Goal: Task Accomplishment & Management: Manage account settings

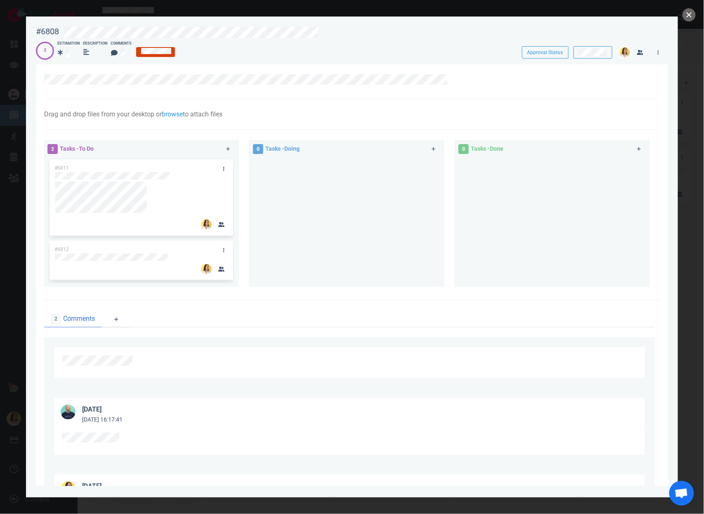
click at [214, 99] on div "Drag and drop files from your desktop or browse to attach files Attach Files Co…" at bounding box center [352, 114] width 616 height 31
click at [296, 294] on div "0 Tasks - Doing" at bounding box center [352, 215] width 206 height 160
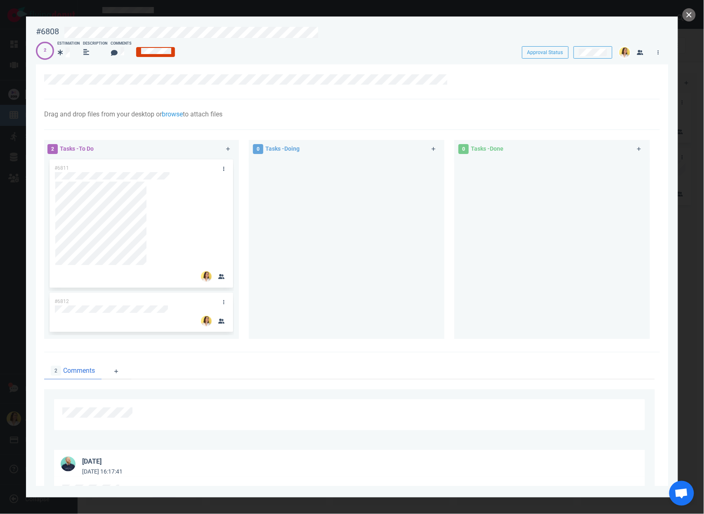
click at [308, 230] on div at bounding box center [347, 245] width 186 height 175
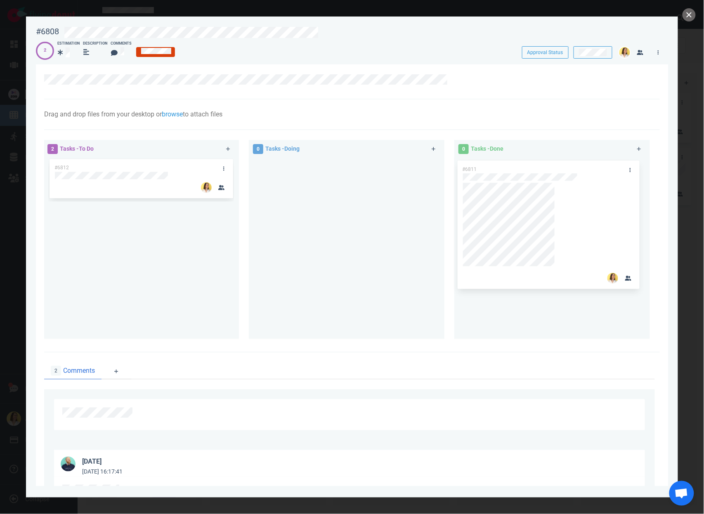
drag, startPoint x: 136, startPoint y: 164, endPoint x: 543, endPoint y: 165, distance: 407.0
click at [543, 165] on div "2 Tasks - To Do #6811 #6812 #6811 0 Tasks - Doing 0 Tasks - Done" at bounding box center [349, 241] width 621 height 212
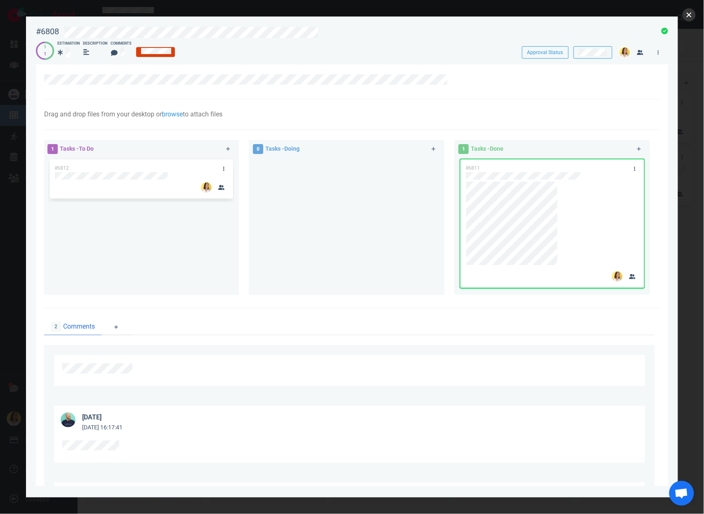
click at [691, 15] on button "close" at bounding box center [689, 14] width 13 height 13
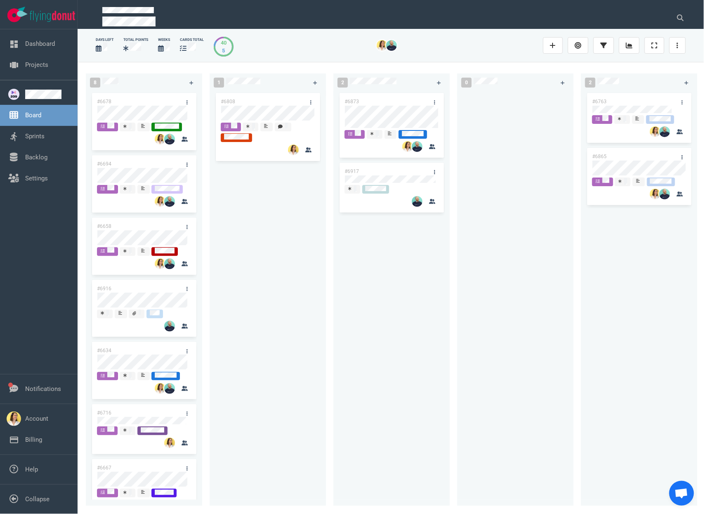
click at [438, 272] on div "#6873 #6917" at bounding box center [392, 293] width 107 height 405
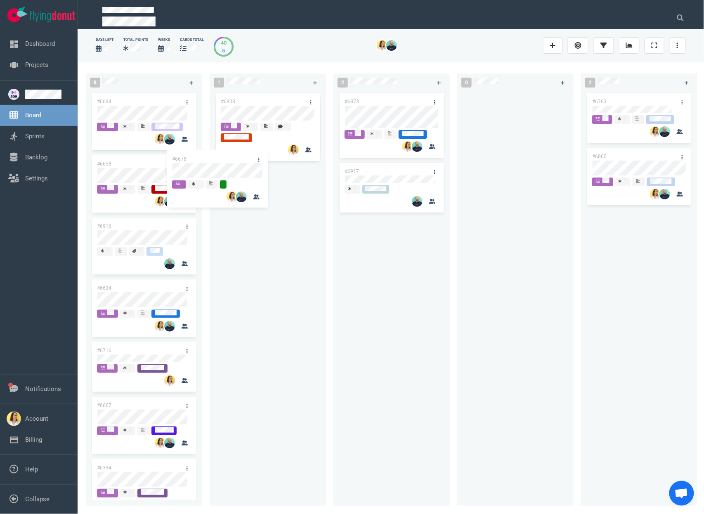
drag, startPoint x: 161, startPoint y: 96, endPoint x: 278, endPoint y: 172, distance: 138.8
click at [278, 172] on div "8 #6678 #6694 #6658 #6916 #6634 #6716 #6667 #6334 #6678 1 #6808 2 #6873 #6917 0…" at bounding box center [391, 288] width 627 height 452
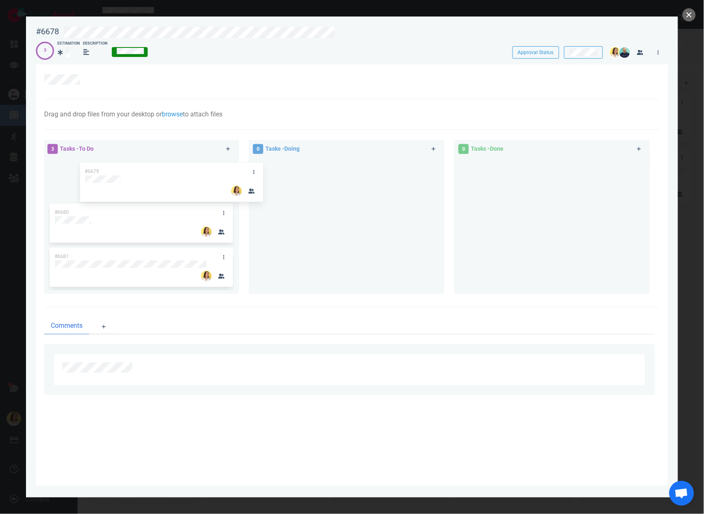
drag, startPoint x: 137, startPoint y: 170, endPoint x: 293, endPoint y: 178, distance: 155.5
click at [293, 178] on div "3 Tasks - To Do #6679 #6680 #6681 #6679 0 Tasks - Doing 0 Tasks - Done" at bounding box center [349, 218] width 621 height 167
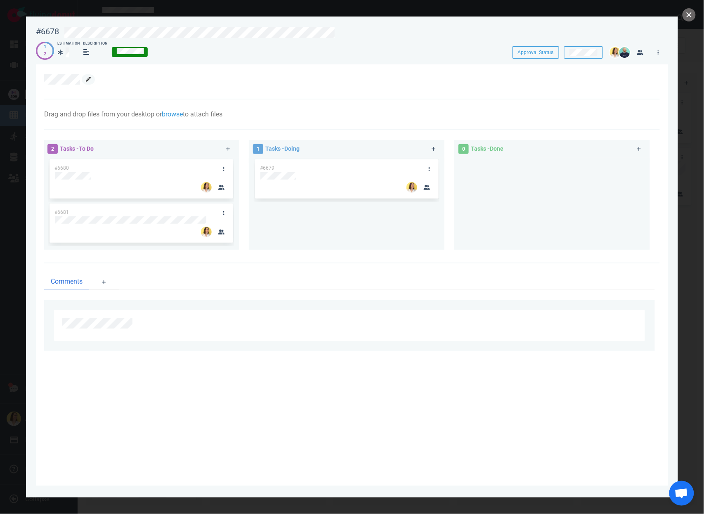
click at [89, 78] on icon at bounding box center [88, 79] width 5 height 5
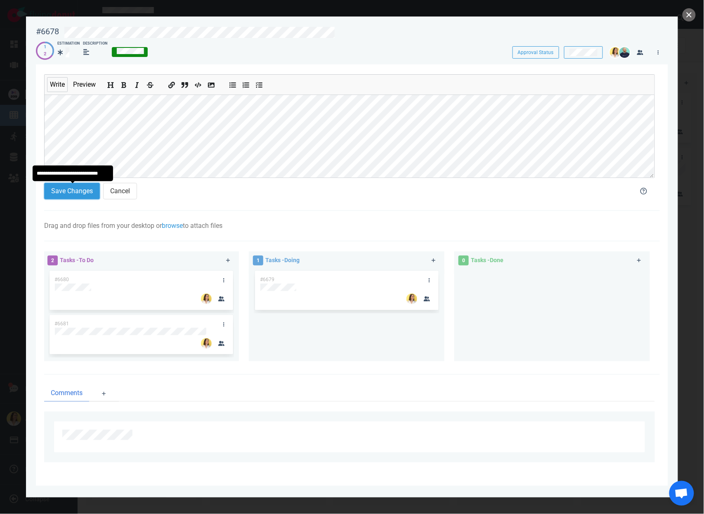
click at [77, 184] on button "Save Changes" at bounding box center [72, 191] width 56 height 17
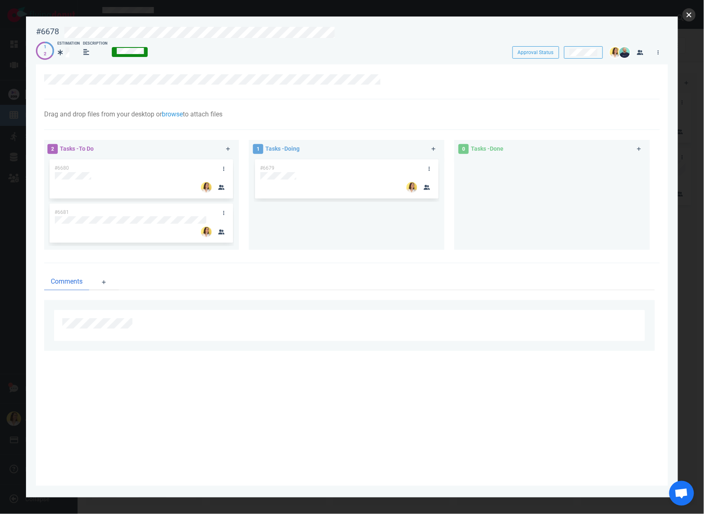
click at [694, 19] on button "close" at bounding box center [689, 14] width 13 height 13
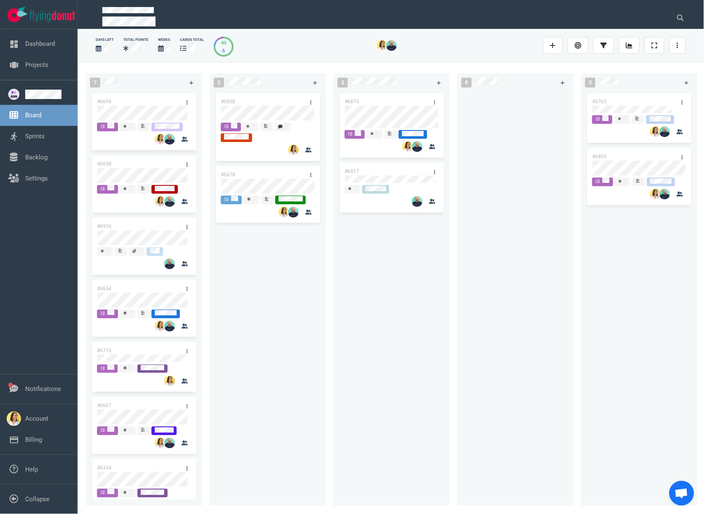
click at [316, 483] on div "#6808 #6678" at bounding box center [268, 293] width 107 height 405
drag, startPoint x: 278, startPoint y: 507, endPoint x: 644, endPoint y: 410, distance: 378.0
click at [644, 410] on div "#6763 #6865" at bounding box center [639, 293] width 107 height 405
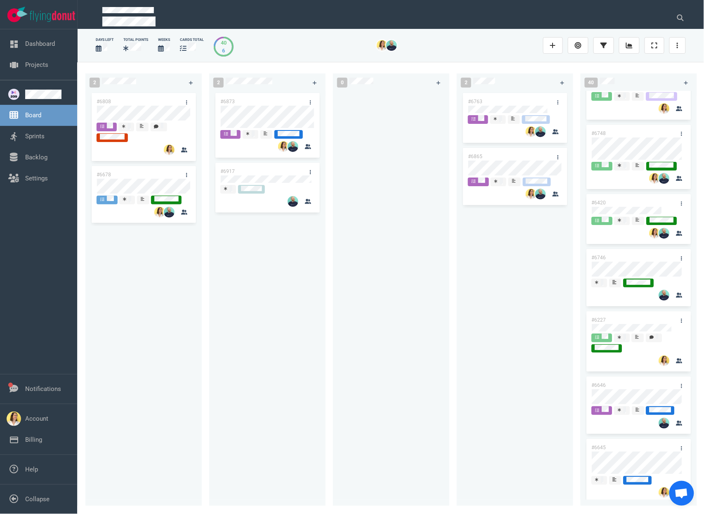
scroll to position [1002, 0]
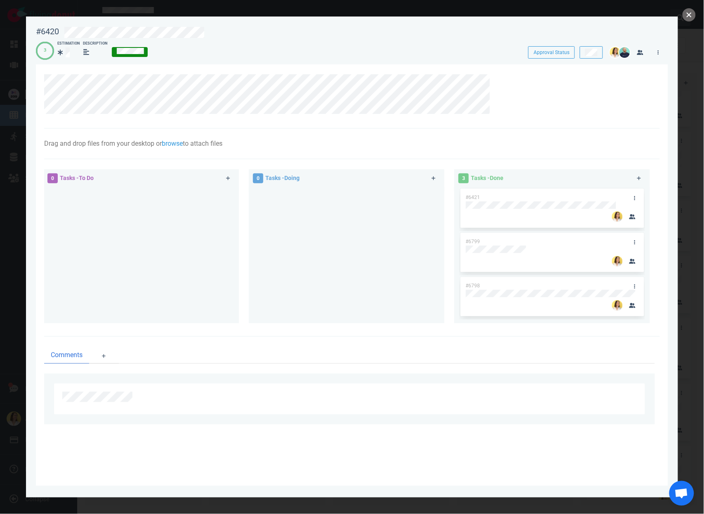
drag, startPoint x: 686, startPoint y: 17, endPoint x: 689, endPoint y: 24, distance: 7.2
click at [686, 17] on button "close" at bounding box center [689, 14] width 13 height 13
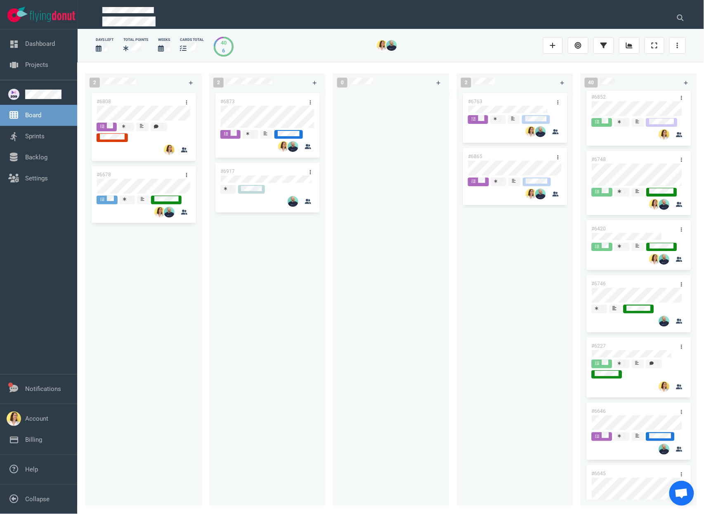
scroll to position [945, 0]
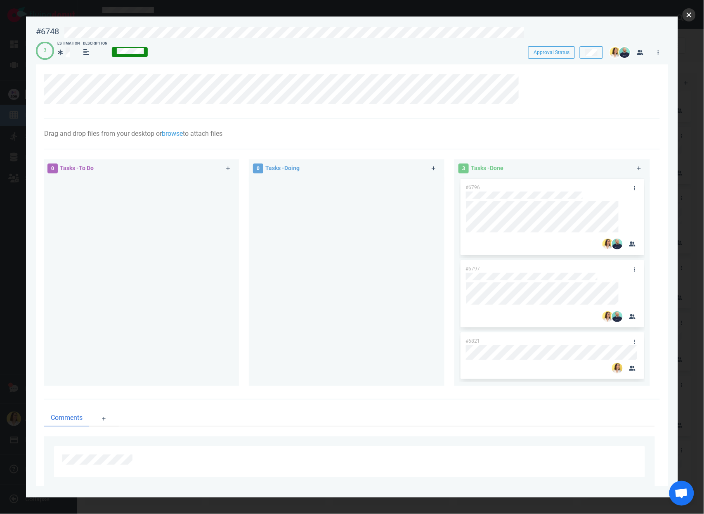
click at [696, 13] on button "close" at bounding box center [689, 14] width 13 height 13
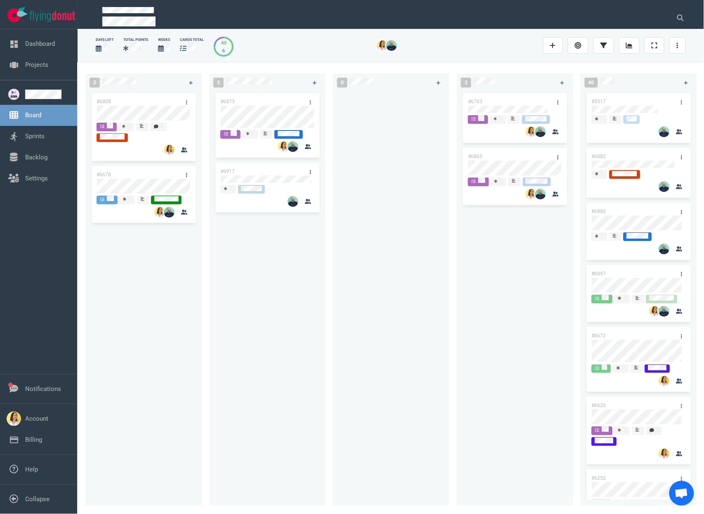
click at [166, 293] on div "#6808 #6678" at bounding box center [143, 293] width 107 height 405
click at [338, 362] on div at bounding box center [391, 293] width 107 height 405
drag, startPoint x: 230, startPoint y: 479, endPoint x: 233, endPoint y: 503, distance: 24.1
click at [230, 478] on div "#6873 #6917" at bounding box center [267, 293] width 107 height 405
drag, startPoint x: 233, startPoint y: 509, endPoint x: 88, endPoint y: 509, distance: 144.9
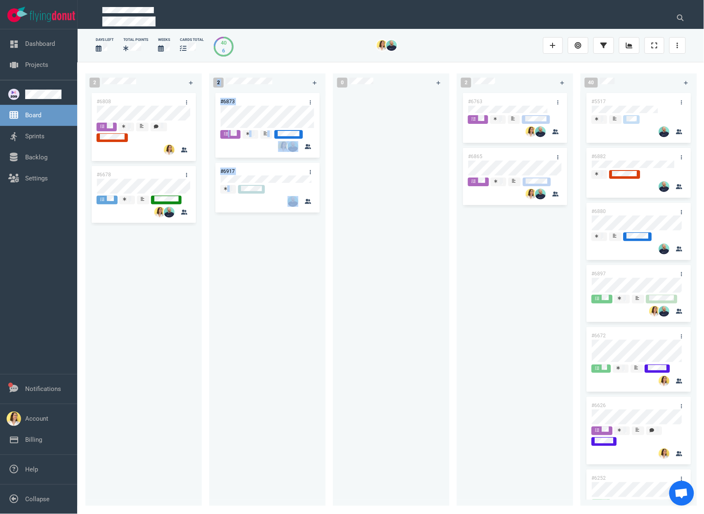
click at [88, 509] on div "7 #6694 #6658 #6916 #6634 #6716 #6667 #6334 2 #6808 #6678 2 #6873 #6917 0 2 #67…" at bounding box center [391, 288] width 627 height 452
click at [238, 396] on div "#6873 #6917" at bounding box center [267, 293] width 107 height 405
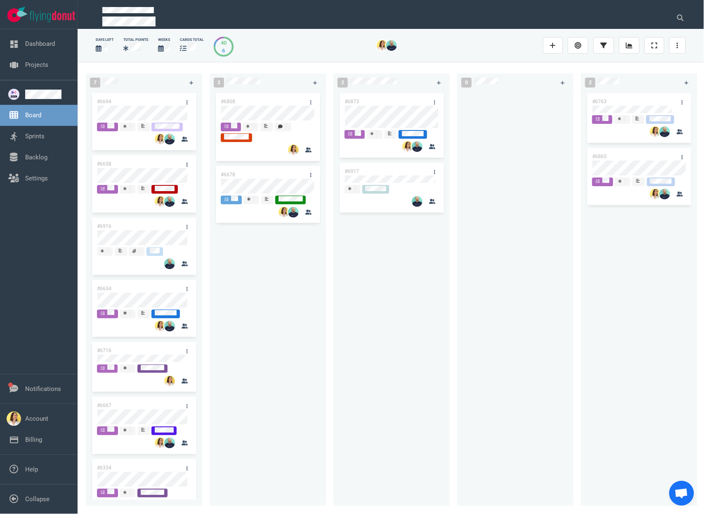
click at [245, 312] on div "#6808 #6678" at bounding box center [268, 293] width 107 height 405
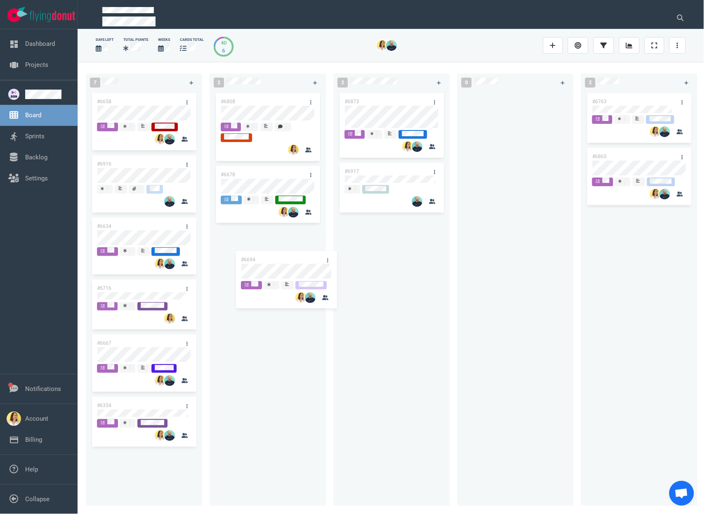
drag, startPoint x: 123, startPoint y: 103, endPoint x: 260, endPoint y: 242, distance: 195.9
click at [265, 258] on div "7 #6694 #6658 #6916 #6634 #6716 #6667 #6334 #6694 2 #6808 #6678 2 #6873 #6917 0…" at bounding box center [391, 288] width 627 height 452
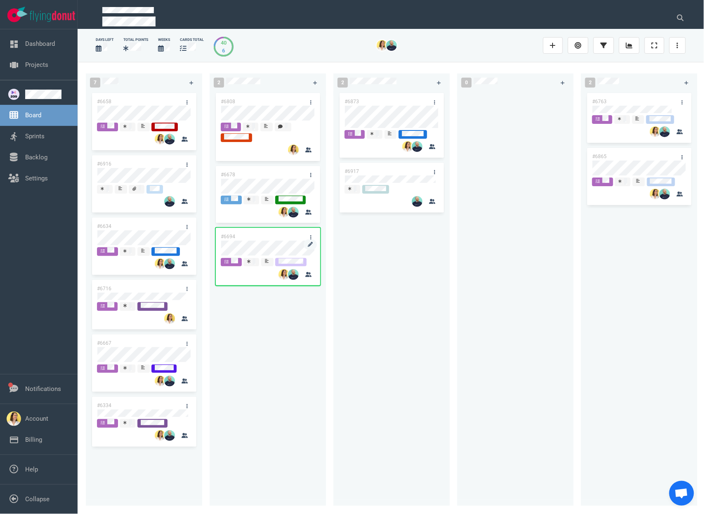
click at [260, 241] on div at bounding box center [268, 248] width 94 height 17
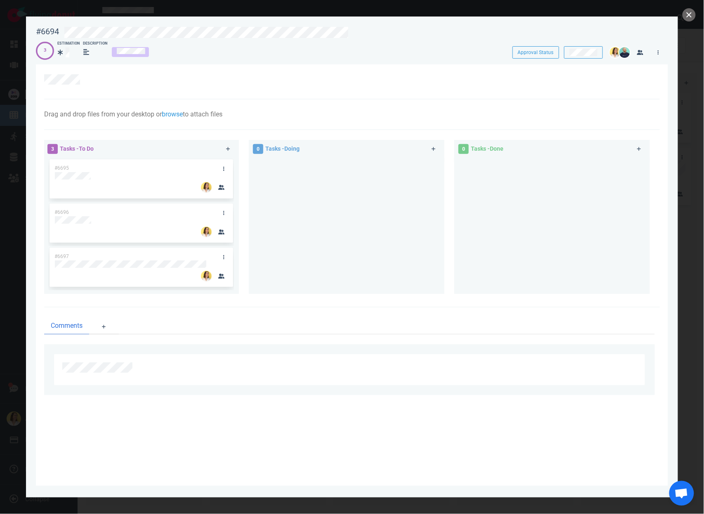
click at [175, 25] on div at bounding box center [355, 30] width 593 height 19
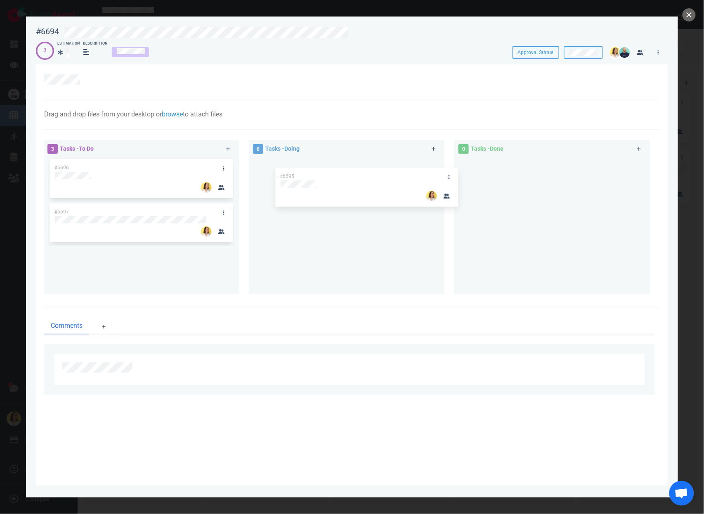
drag, startPoint x: 92, startPoint y: 163, endPoint x: 317, endPoint y: 172, distance: 225.6
click at [317, 172] on div "3 Tasks - To Do #6695 #6696 #6697 #6695 0 Tasks - Doing 0 Tasks - Done" at bounding box center [349, 218] width 621 height 167
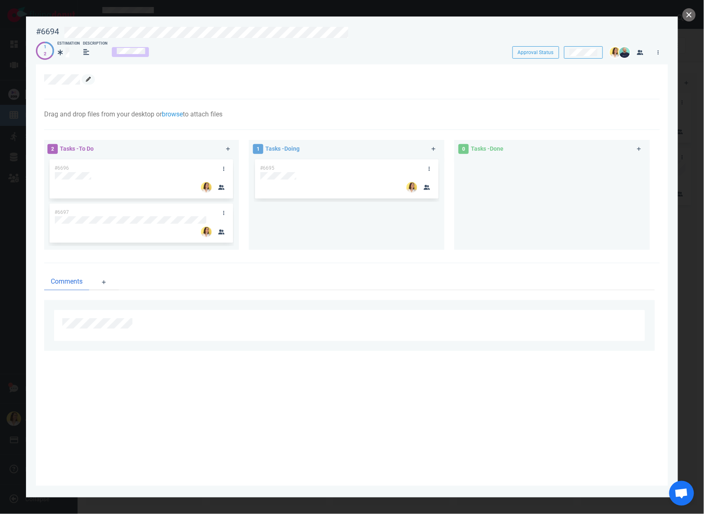
click at [83, 76] on link at bounding box center [88, 79] width 13 height 10
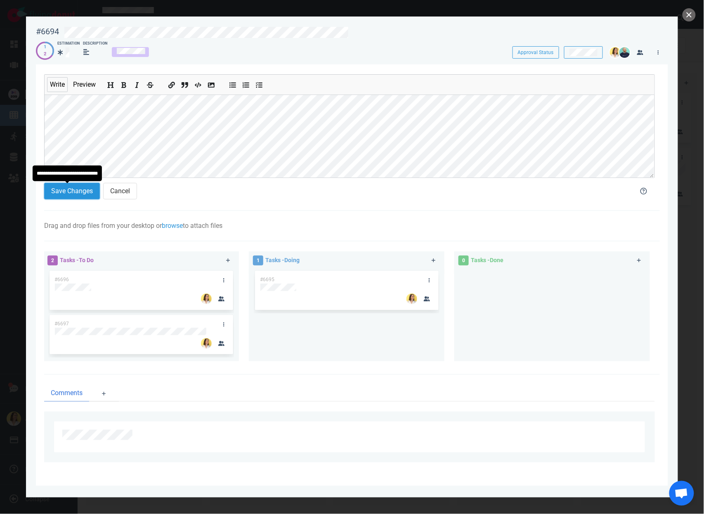
click at [56, 199] on button "Save Changes" at bounding box center [72, 191] width 56 height 17
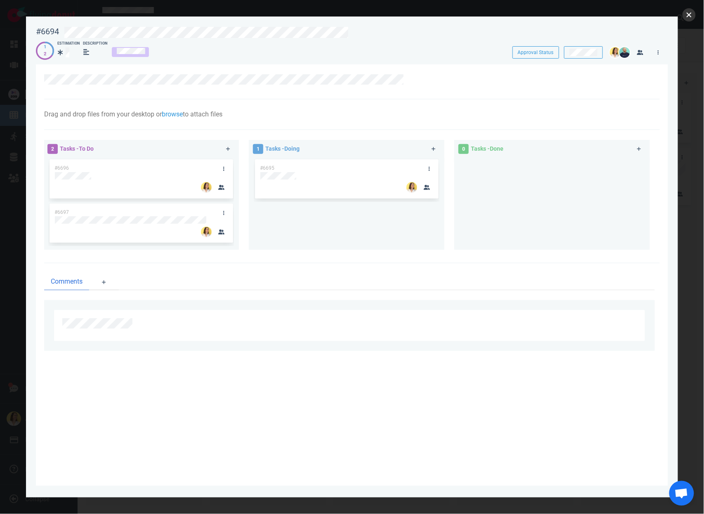
click at [695, 15] on button "close" at bounding box center [689, 14] width 13 height 13
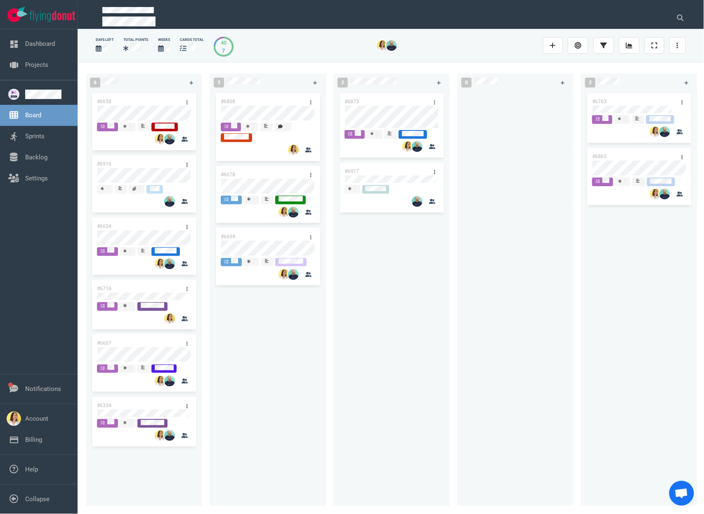
click at [505, 301] on div at bounding box center [515, 293] width 107 height 405
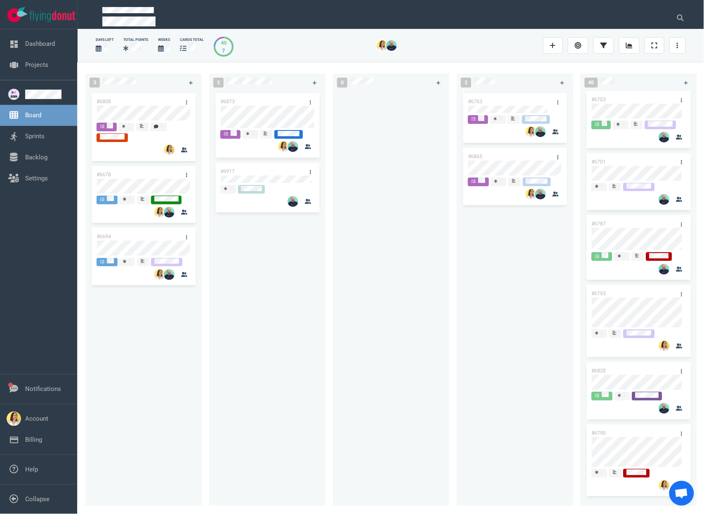
scroll to position [2153, 0]
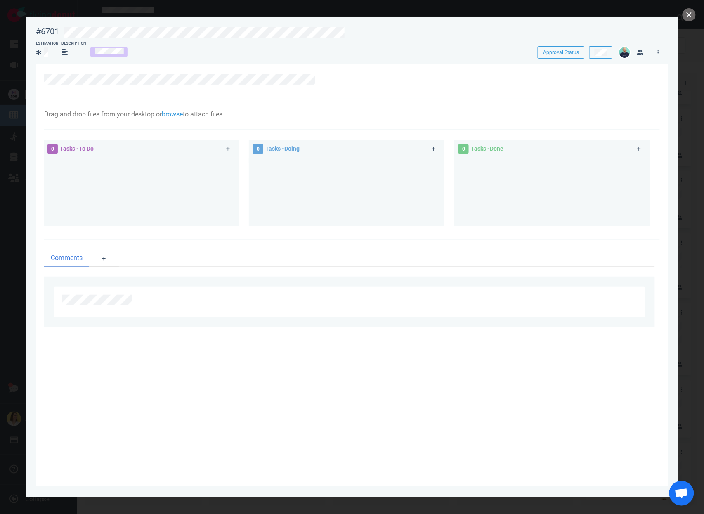
click at [239, 90] on div at bounding box center [352, 81] width 616 height 35
click at [689, 15] on button "close" at bounding box center [689, 14] width 13 height 13
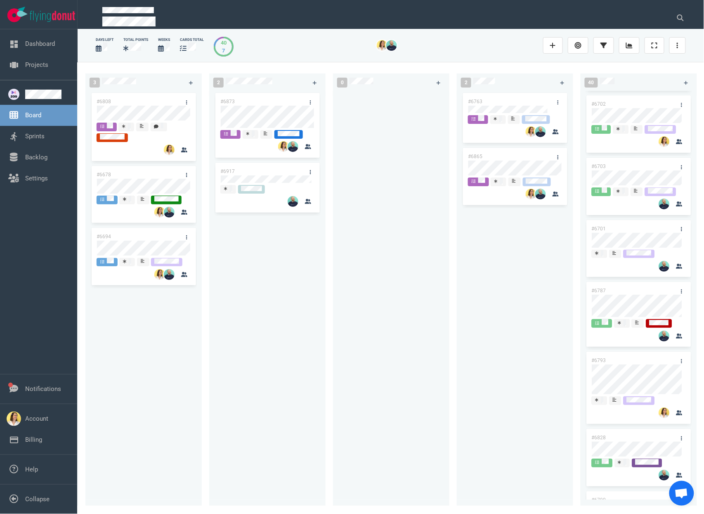
scroll to position [2103, 0]
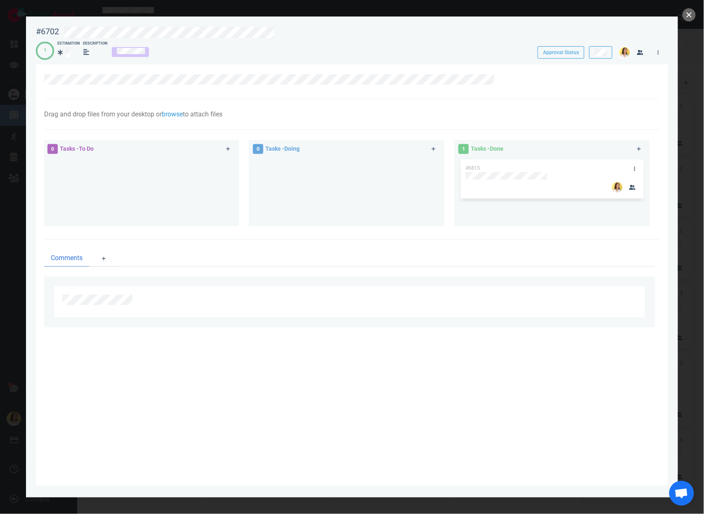
click at [684, 20] on div at bounding box center [352, 257] width 704 height 514
click at [686, 17] on button "close" at bounding box center [689, 14] width 13 height 13
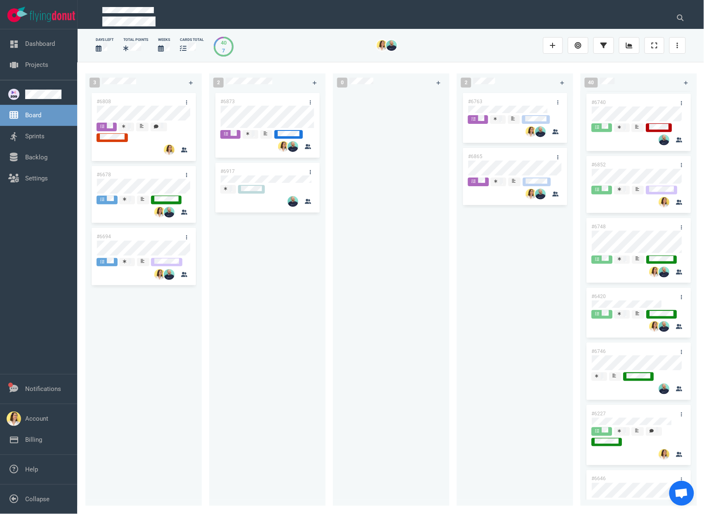
scroll to position [1178, 0]
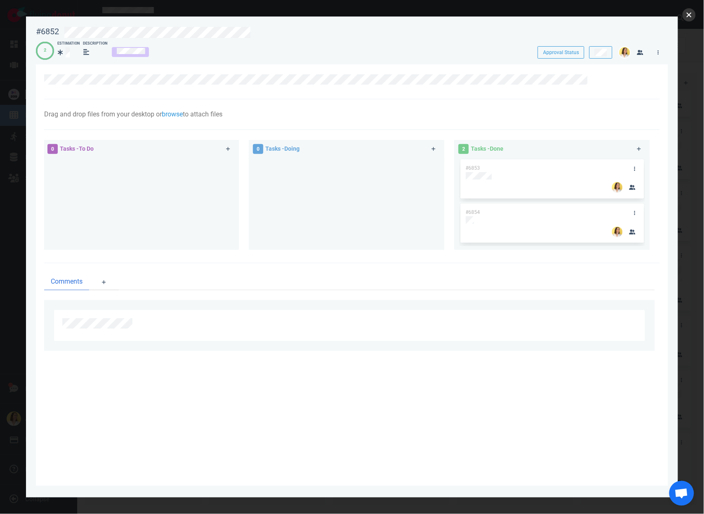
click at [691, 12] on button "close" at bounding box center [689, 14] width 13 height 13
